Goal: Communication & Community: Answer question/provide support

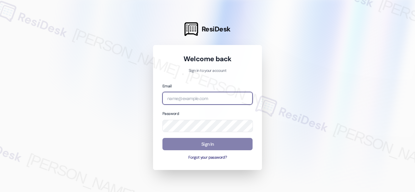
click at [193, 100] on input "email" at bounding box center [207, 98] width 90 height 13
paste input "automated-surveys-birchstone_residential-resen.fifteen@birchstone_[DOMAIN_NAME]"
type input "automated-surveys-birchstone_residential-resen.fifteen@birchstone_[DOMAIN_NAME]"
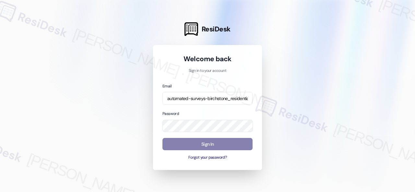
click at [324, 43] on div at bounding box center [207, 96] width 415 height 192
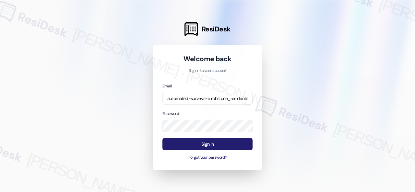
click at [215, 143] on button "Sign In" at bounding box center [207, 144] width 90 height 13
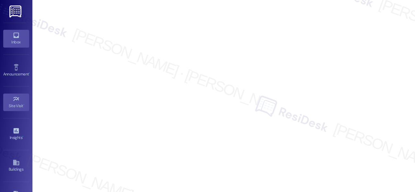
click at [16, 38] on icon at bounding box center [16, 35] width 7 height 7
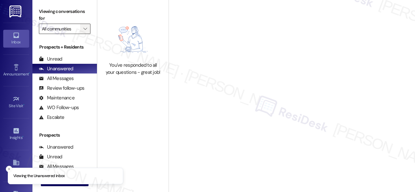
click at [89, 28] on button "" at bounding box center [85, 29] width 10 height 10
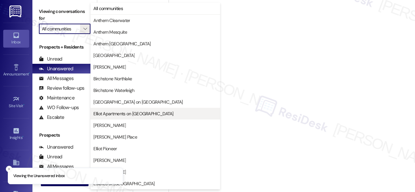
scroll to position [162, 0]
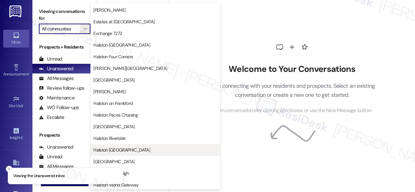
click at [107, 147] on span "Halston [GEOGRAPHIC_DATA]" at bounding box center [121, 150] width 57 height 6
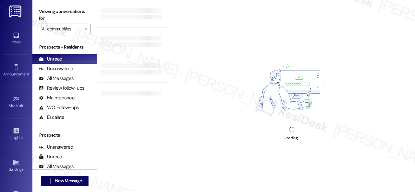
type input "Halston [GEOGRAPHIC_DATA]"
